Goal: Task Accomplishment & Management: Complete application form

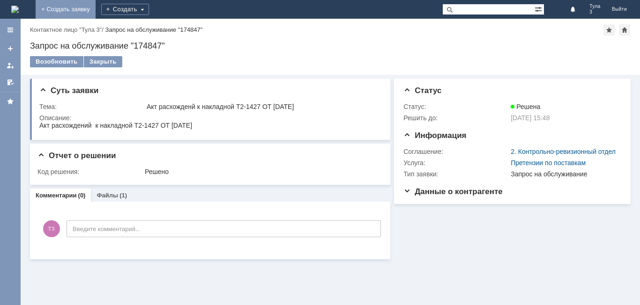
click at [96, 9] on link "+ Создать заявку" at bounding box center [66, 9] width 60 height 19
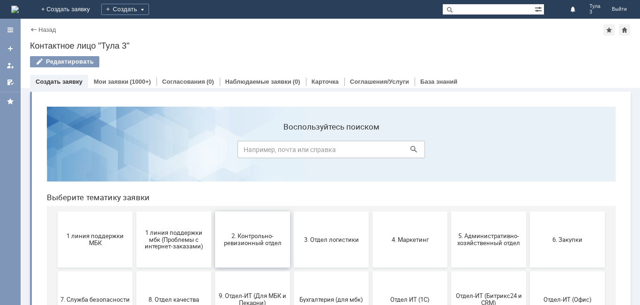
click at [246, 254] on button "2. Контрольно-ревизионный отдел" at bounding box center [252, 240] width 75 height 56
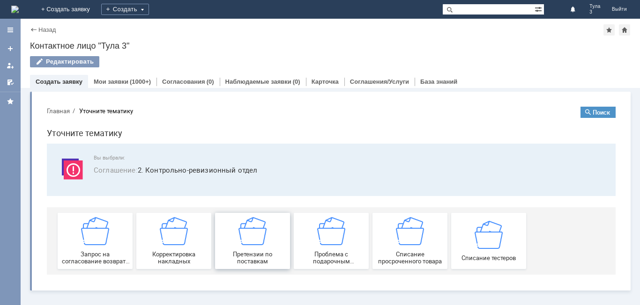
click at [239, 256] on span "Претензии по поставкам" at bounding box center [252, 258] width 69 height 14
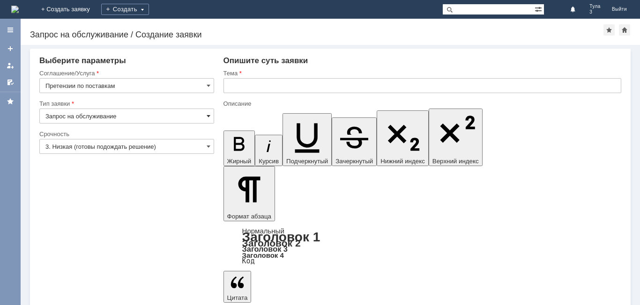
click at [210, 113] on span at bounding box center [209, 115] width 4 height 7
click at [237, 84] on input "text" at bounding box center [422, 85] width 398 height 15
type input "Запрос на обслуживание"
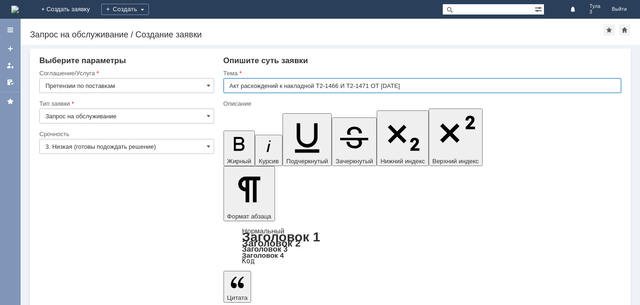
type input "Акт расхождений к накладной Т2-1466 И Т2-1471 ОТ [DATE]"
click at [416, 69] on div "Тема" at bounding box center [422, 73] width 398 height 9
click at [417, 85] on input "Акт расхождений к накладной Т2-1466 И Т2-1471 ОТ [DATE]" at bounding box center [422, 85] width 398 height 15
click at [386, 62] on div "Опишите суть заявки" at bounding box center [422, 60] width 398 height 9
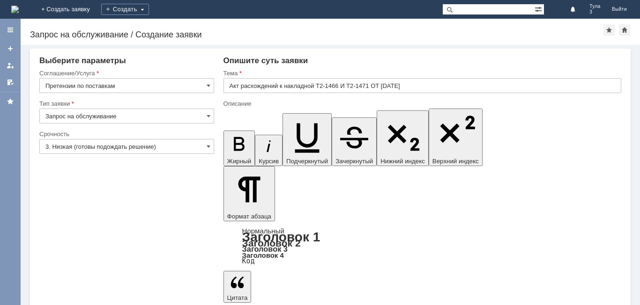
scroll to position [466, 3]
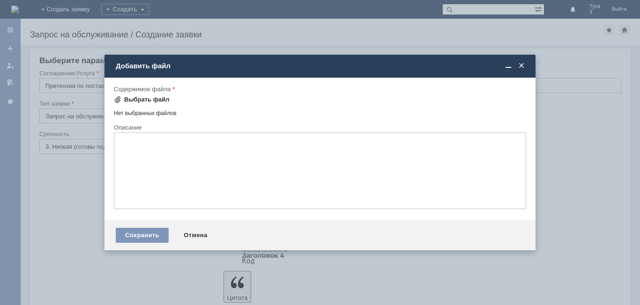
click at [134, 100] on div "Выбрать файл" at bounding box center [146, 99] width 45 height 7
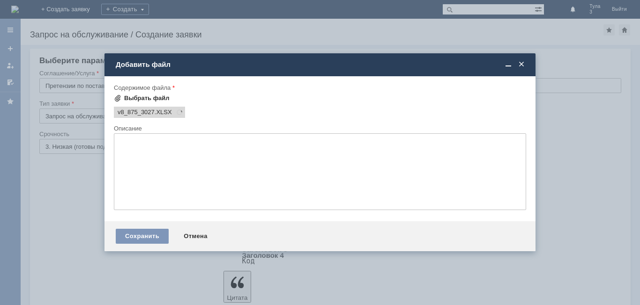
scroll to position [0, 0]
click at [137, 97] on div "Выбрать файл" at bounding box center [146, 98] width 45 height 7
click at [142, 234] on div "Сохранить" at bounding box center [142, 236] width 53 height 15
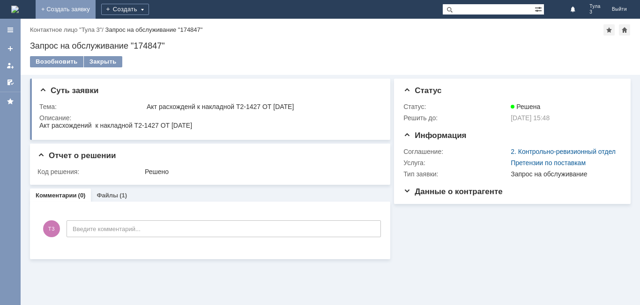
click at [96, 7] on link "+ Создать заявку" at bounding box center [66, 9] width 60 height 19
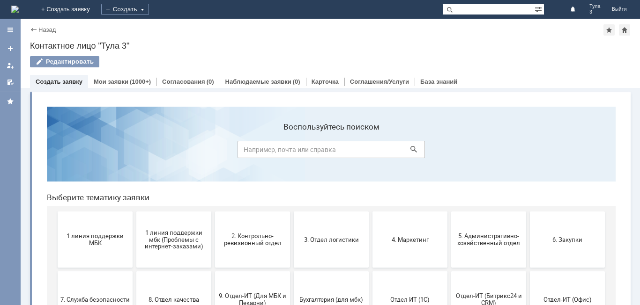
scroll to position [47, 0]
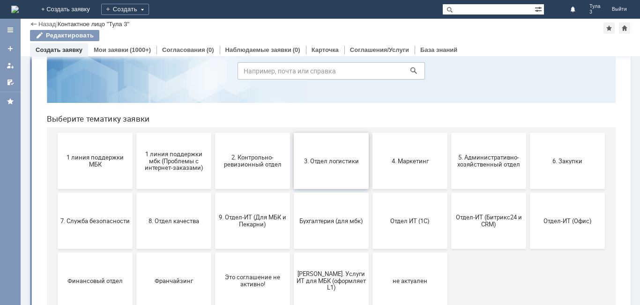
click at [343, 177] on button "3. Отдел логистики" at bounding box center [331, 161] width 75 height 56
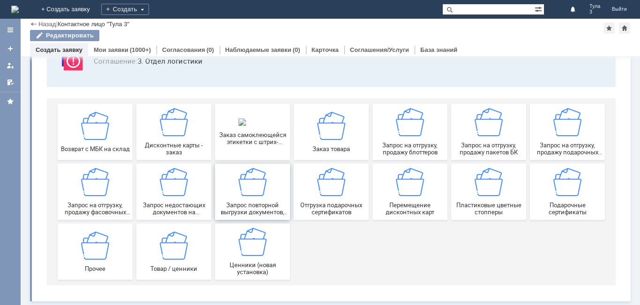
scroll to position [78, 0]
click at [486, 136] on img at bounding box center [489, 122] width 28 height 28
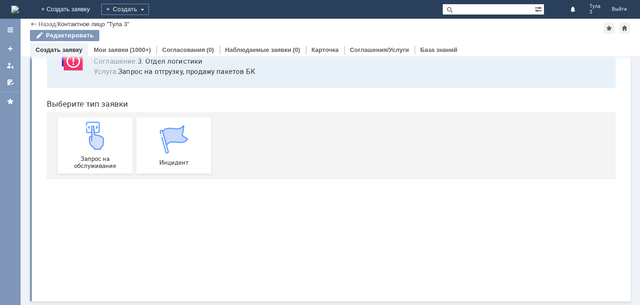
scroll to position [0, 0]
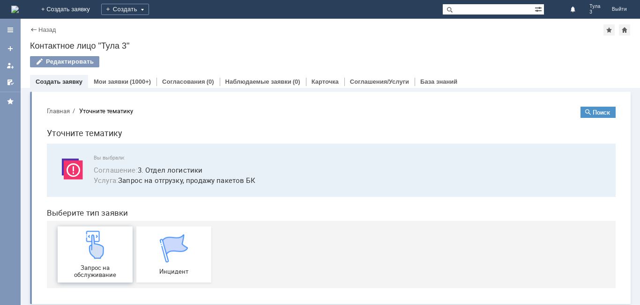
click at [104, 266] on span "Запрос на обслуживание" at bounding box center [94, 272] width 69 height 14
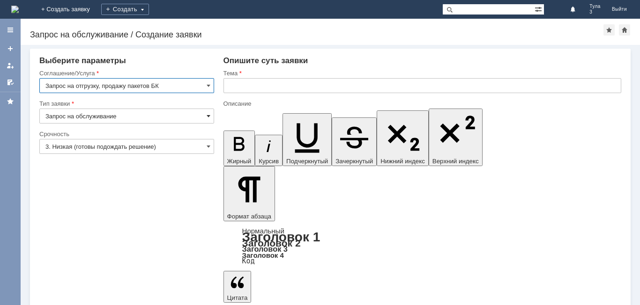
click at [208, 116] on span at bounding box center [209, 115] width 4 height 7
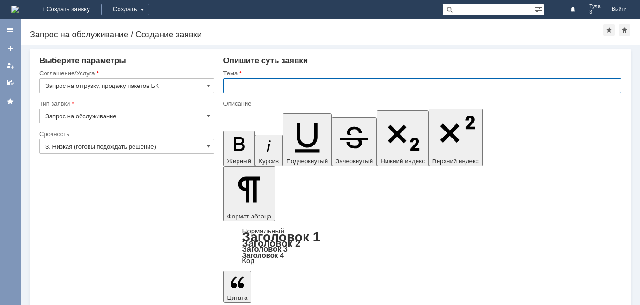
click at [230, 86] on input "text" at bounding box center [422, 85] width 398 height 15
type input "Запрос на обслуживание"
type input "з"
type input "Заказ пакетов БК маленькие"
click at [314, 63] on div "Опишите суть заявки" at bounding box center [422, 60] width 398 height 9
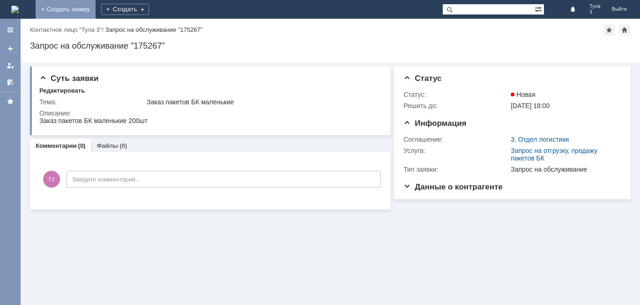
click at [96, 11] on link "+ Создать заявку" at bounding box center [66, 9] width 60 height 19
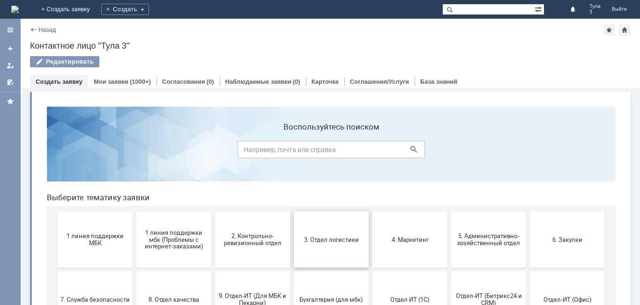
click at [327, 246] on button "3. Отдел логистики" at bounding box center [331, 240] width 75 height 56
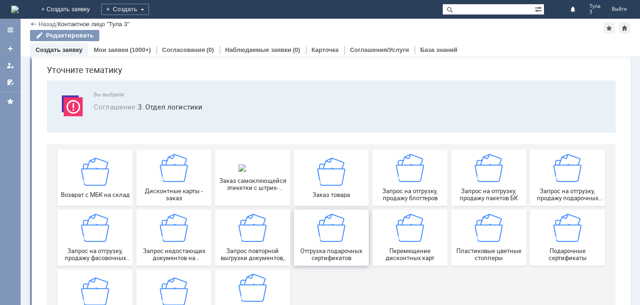
scroll to position [47, 0]
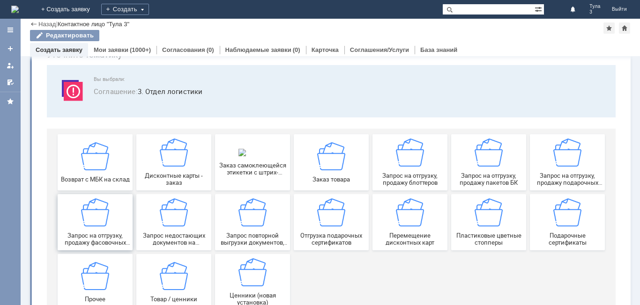
click at [94, 220] on img at bounding box center [95, 213] width 28 height 28
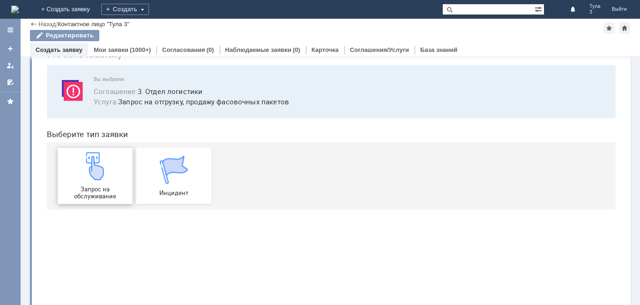
scroll to position [0, 0]
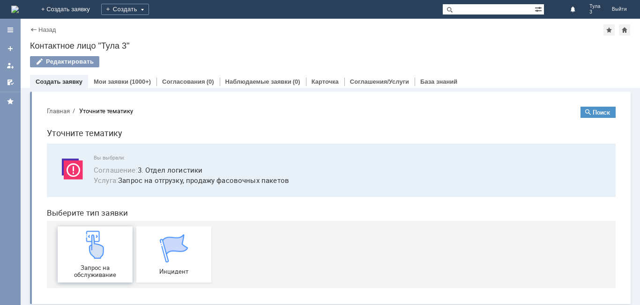
click at [110, 254] on div "Запрос на обслуживание" at bounding box center [94, 255] width 69 height 48
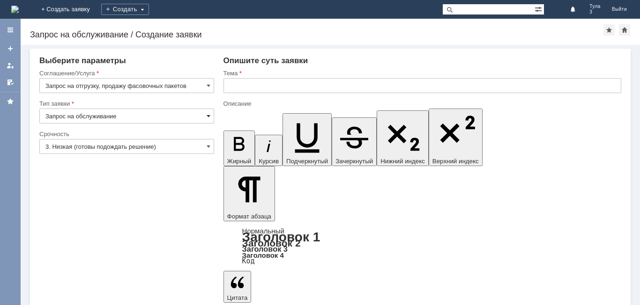
click at [208, 118] on span at bounding box center [209, 115] width 4 height 7
click at [233, 88] on input "text" at bounding box center [422, 85] width 398 height 15
type input "Запрос на обслуживание"
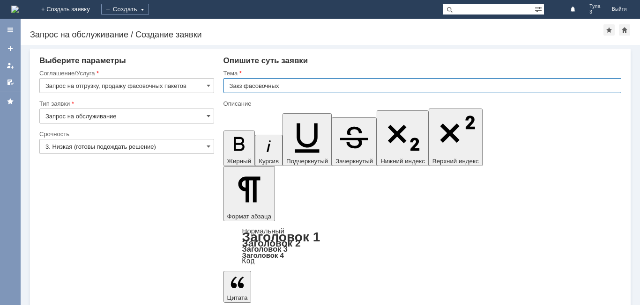
click at [243, 87] on input "Закз фасовочных" at bounding box center [422, 85] width 398 height 15
click at [292, 88] on input "Заказ фасовочных" at bounding box center [422, 85] width 398 height 15
type input "Заказ фасовочных пакетов"
